Goal: Task Accomplishment & Management: Manage account settings

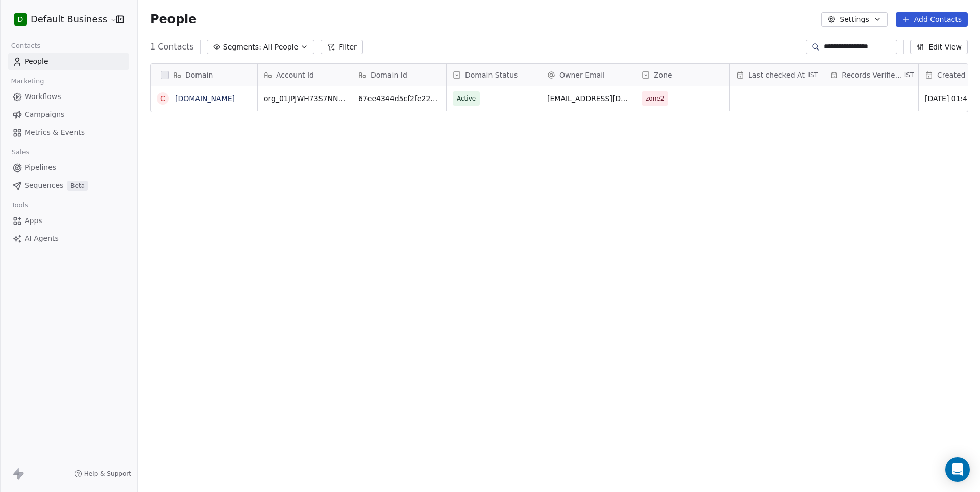
scroll to position [433, 842]
click at [840, 38] on div "People Settings Add Contacts" at bounding box center [559, 19] width 843 height 39
click at [840, 45] on input "**********" at bounding box center [859, 47] width 71 height 10
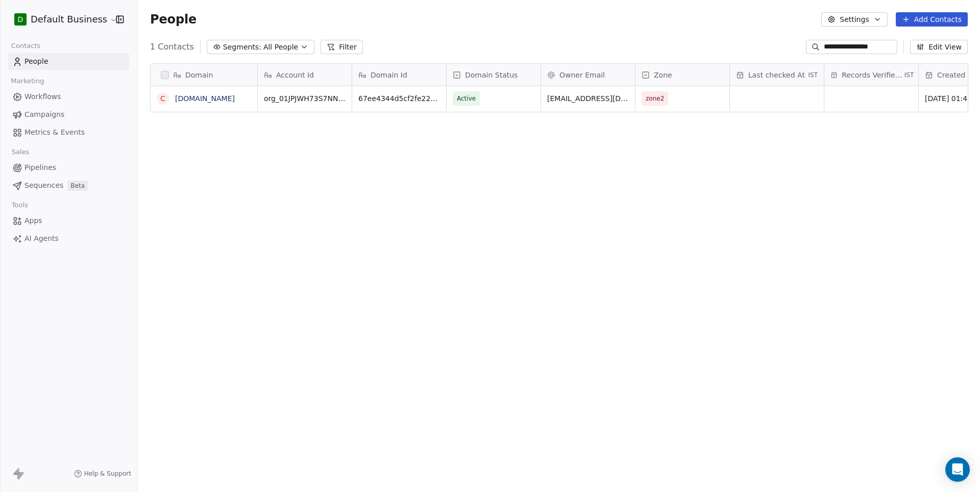
paste input
type input "**********"
click at [207, 101] on link "robertofazzi.com" at bounding box center [205, 98] width 60 height 8
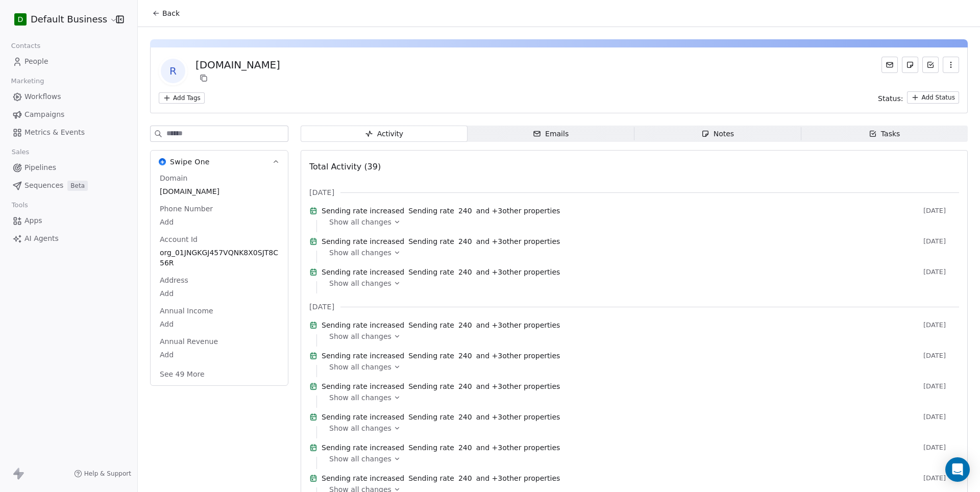
click at [185, 372] on button "See 49 More" at bounding box center [182, 374] width 57 height 18
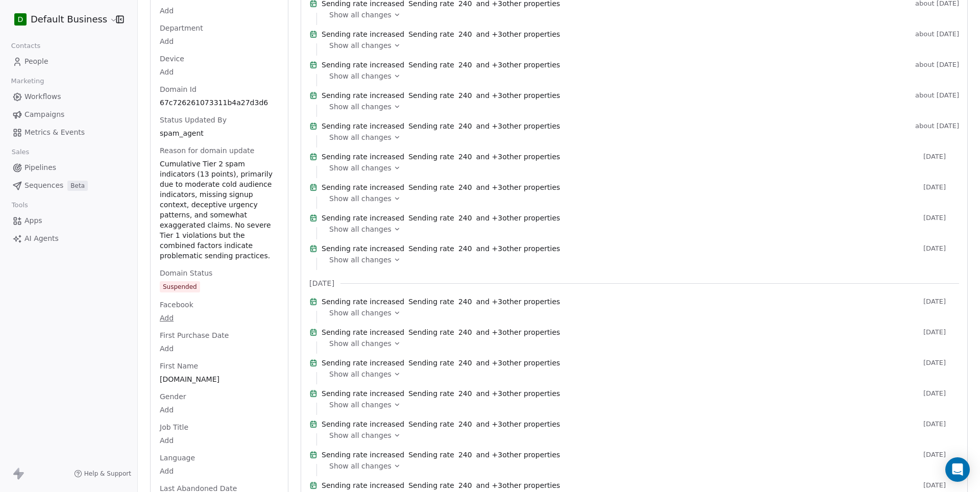
scroll to position [625, 0]
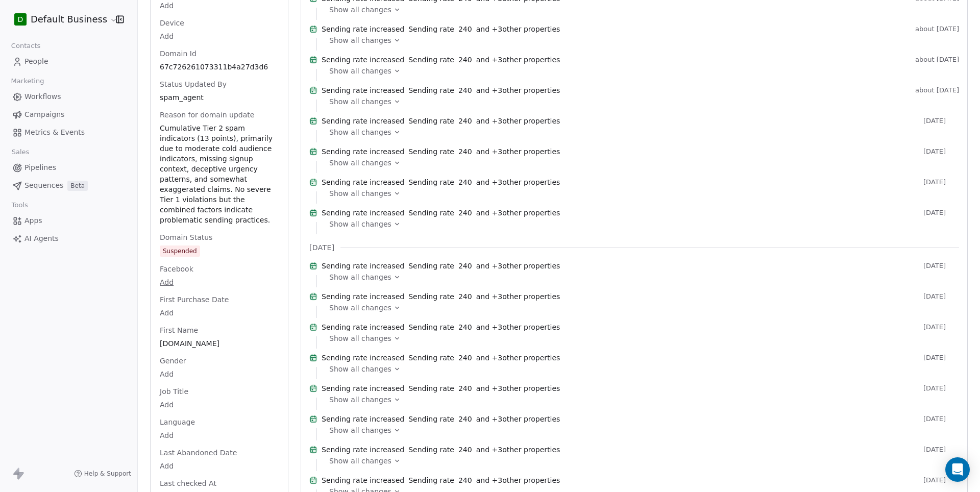
click at [220, 255] on div "Domain robertofazzi.com Phone Number Add Account Id org_01JNGKGJ457VQNK8X0SJT8C…" at bounding box center [219, 450] width 123 height 1805
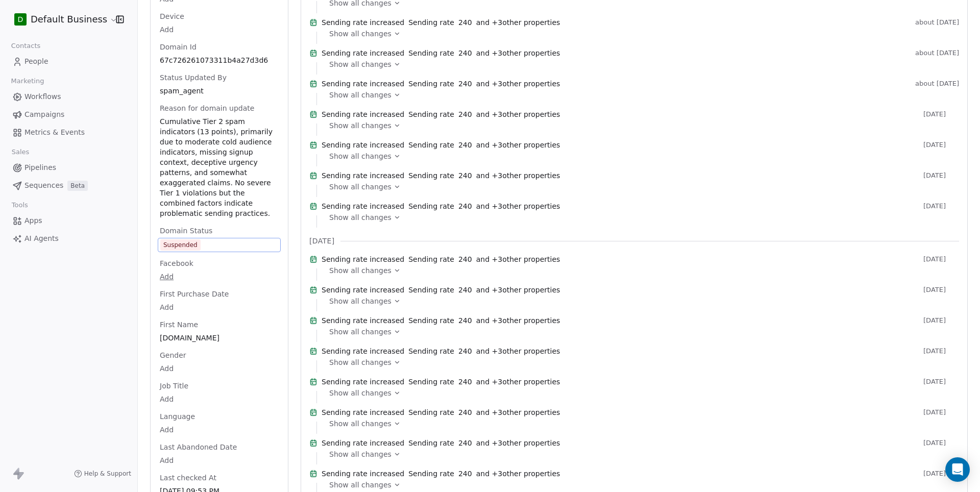
click at [220, 255] on div "Domain robertofazzi.com Phone Number Add Account Id org_01JNGKGJ457VQNK8X0SJT8C…" at bounding box center [219, 444] width 123 height 1806
click at [224, 246] on span "Suspended" at bounding box center [219, 245] width 118 height 11
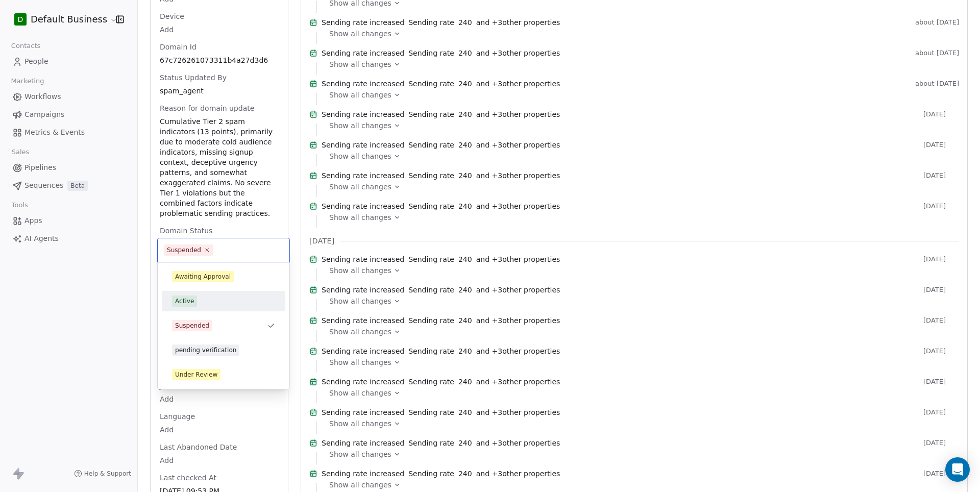
click at [207, 307] on div "Active" at bounding box center [223, 301] width 103 height 11
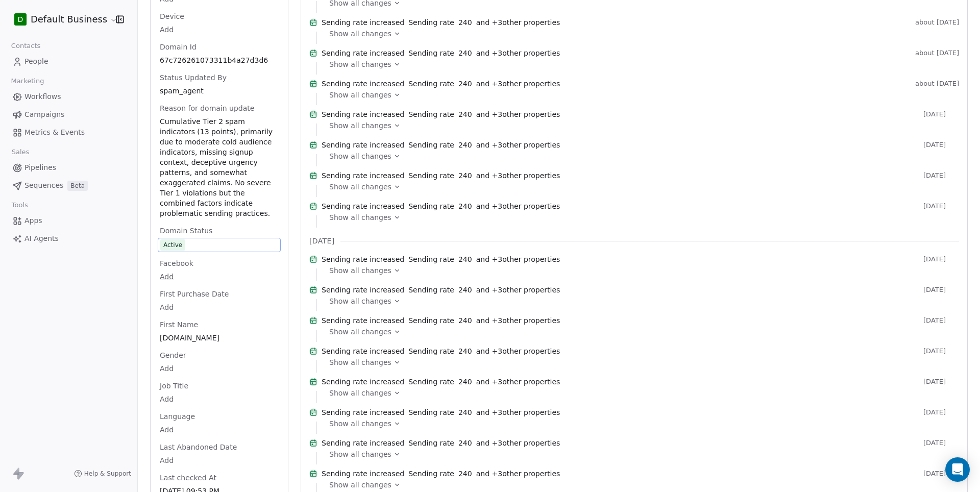
click at [127, 342] on div "D Default Business Contacts People Marketing Workflows Campaigns Metrics & Even…" at bounding box center [68, 246] width 137 height 492
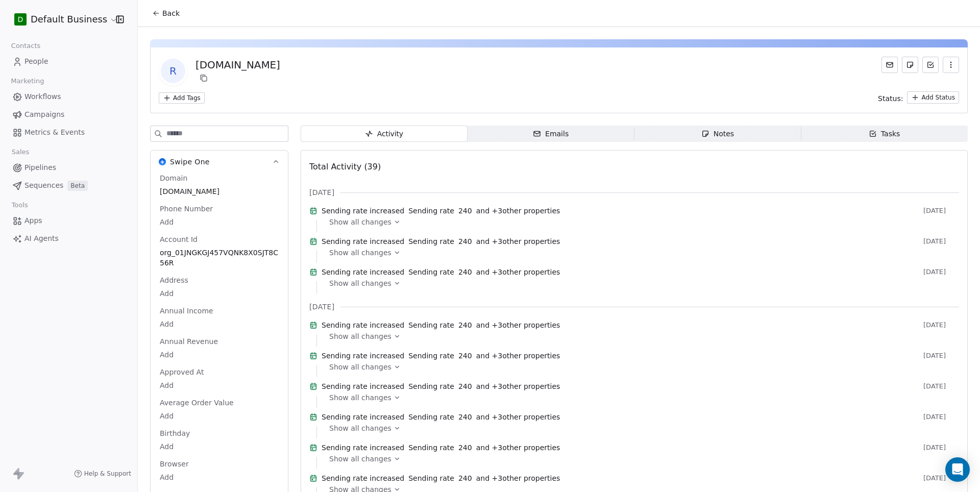
scroll to position [0, 0]
click at [160, 13] on icon at bounding box center [156, 13] width 8 height 8
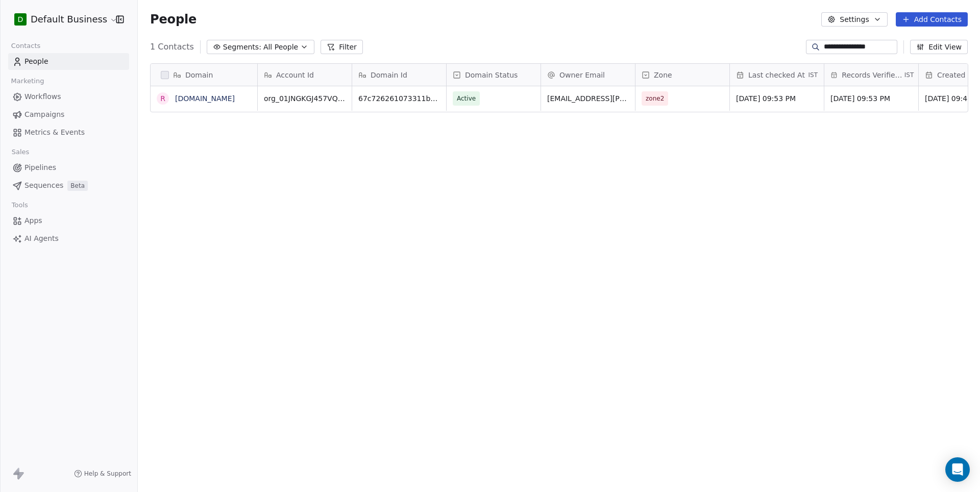
scroll to position [433, 842]
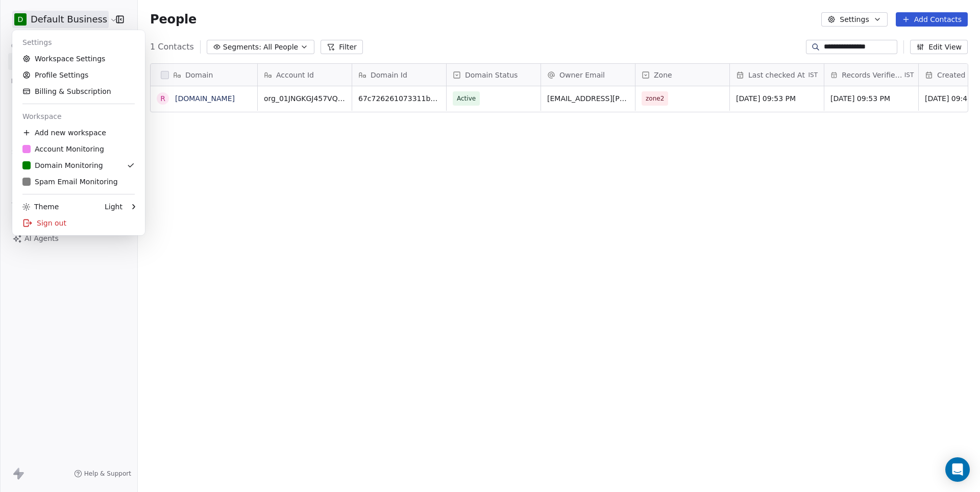
click at [62, 11] on html "**********" at bounding box center [490, 246] width 980 height 492
click at [44, 218] on div "Sign out" at bounding box center [78, 223] width 125 height 16
